Goal: Task Accomplishment & Management: Complete application form

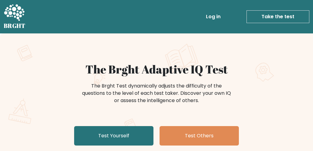
scroll to position [41, 0]
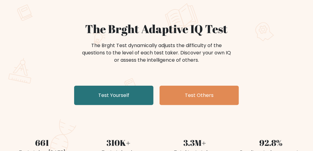
click at [129, 101] on link "Test Yourself" at bounding box center [113, 96] width 79 height 20
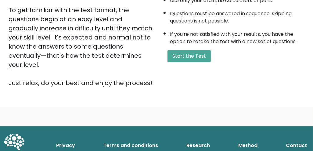
scroll to position [155, 0]
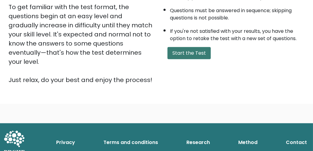
click at [176, 54] on button "Start the Test" at bounding box center [188, 53] width 43 height 12
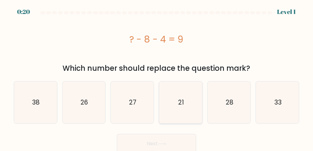
click at [194, 107] on icon "21" at bounding box center [180, 103] width 42 height 42
click at [157, 77] on input "d. 21" at bounding box center [156, 77] width 0 height 2
radio input "true"
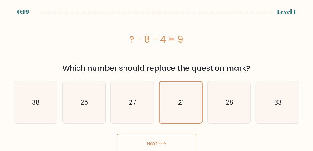
click at [173, 143] on button "Next" at bounding box center [156, 144] width 79 height 20
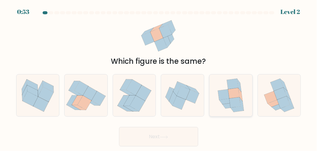
click at [236, 101] on icon at bounding box center [234, 103] width 11 height 10
click at [159, 77] on input "e." at bounding box center [159, 77] width 0 height 2
radio input "true"
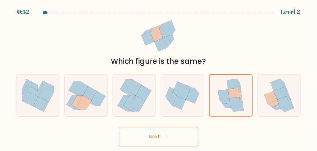
click at [168, 134] on button "Next" at bounding box center [158, 137] width 79 height 20
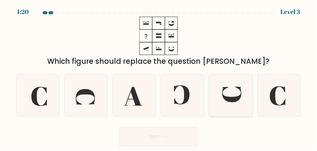
click at [247, 97] on icon at bounding box center [231, 96] width 42 height 42
click at [159, 77] on input "e." at bounding box center [159, 77] width 0 height 2
radio input "true"
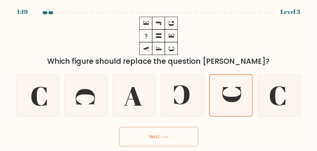
click at [174, 133] on button "Next" at bounding box center [158, 137] width 79 height 20
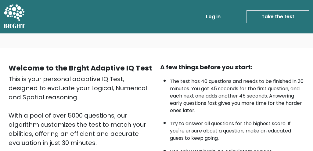
scroll to position [72, 0]
